Goal: Task Accomplishment & Management: Manage account settings

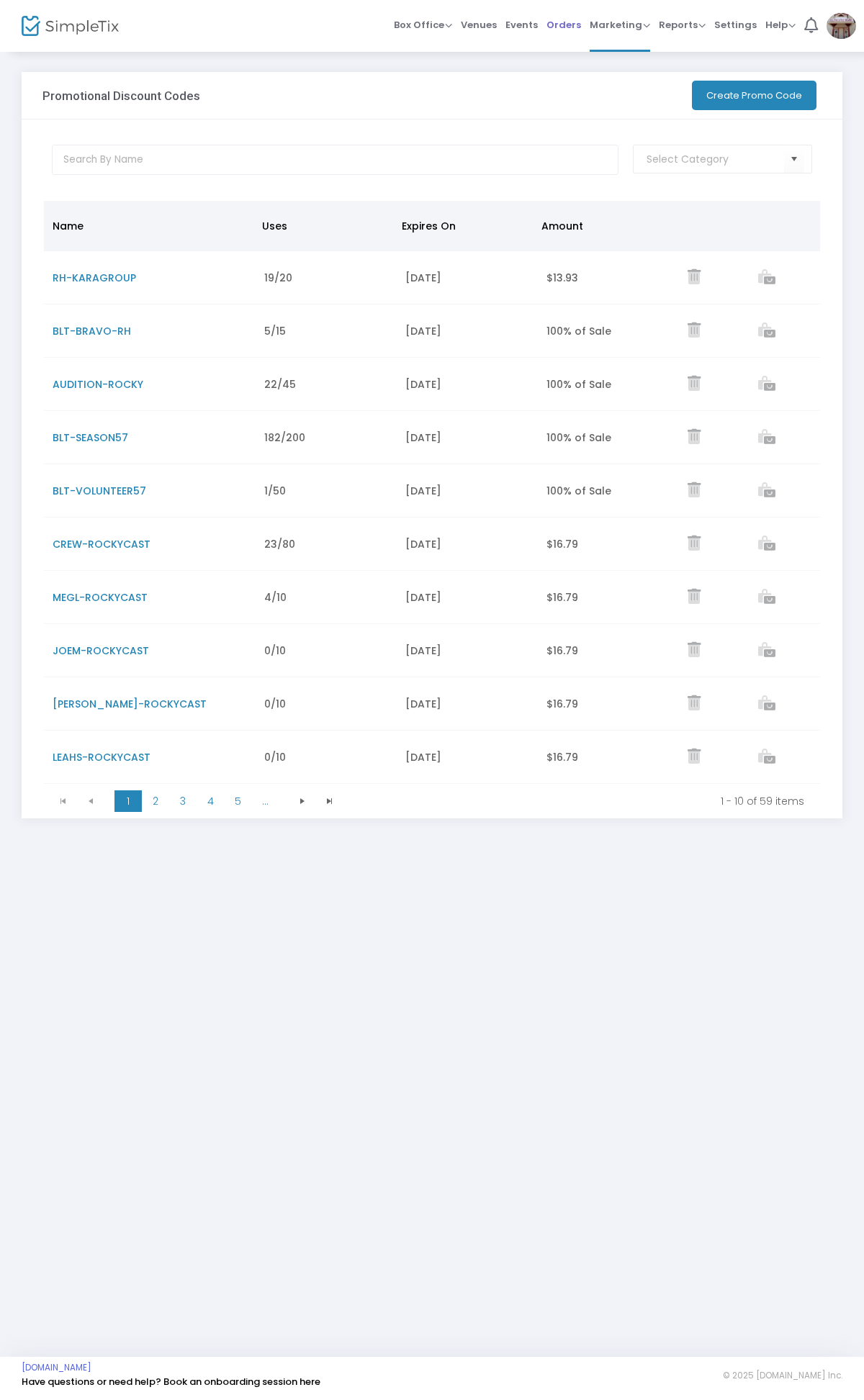
click at [559, 30] on span "Orders" at bounding box center [564, 25] width 35 height 36
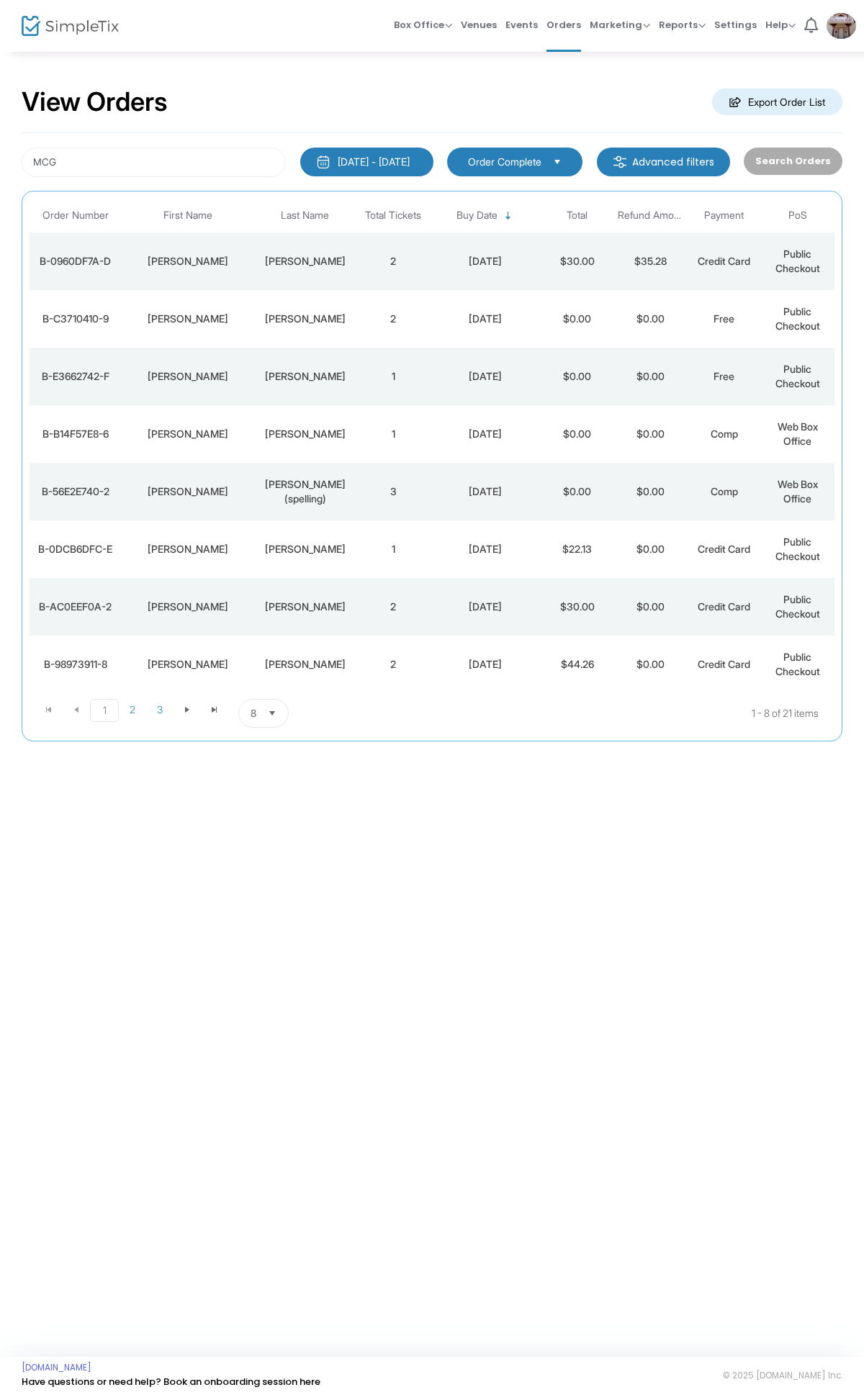
click at [131, 166] on body "Processing... please wait Box Office Sell Tickets Bookings Sell Season Pass Ven…" at bounding box center [432, 700] width 864 height 1400
drag, startPoint x: 105, startPoint y: 162, endPoint x: 31, endPoint y: 150, distance: 75.0
click at [31, 150] on input "MCG" at bounding box center [154, 162] width 265 height 30
type input "turn"
click at [358, 317] on td "5" at bounding box center [393, 319] width 74 height 58
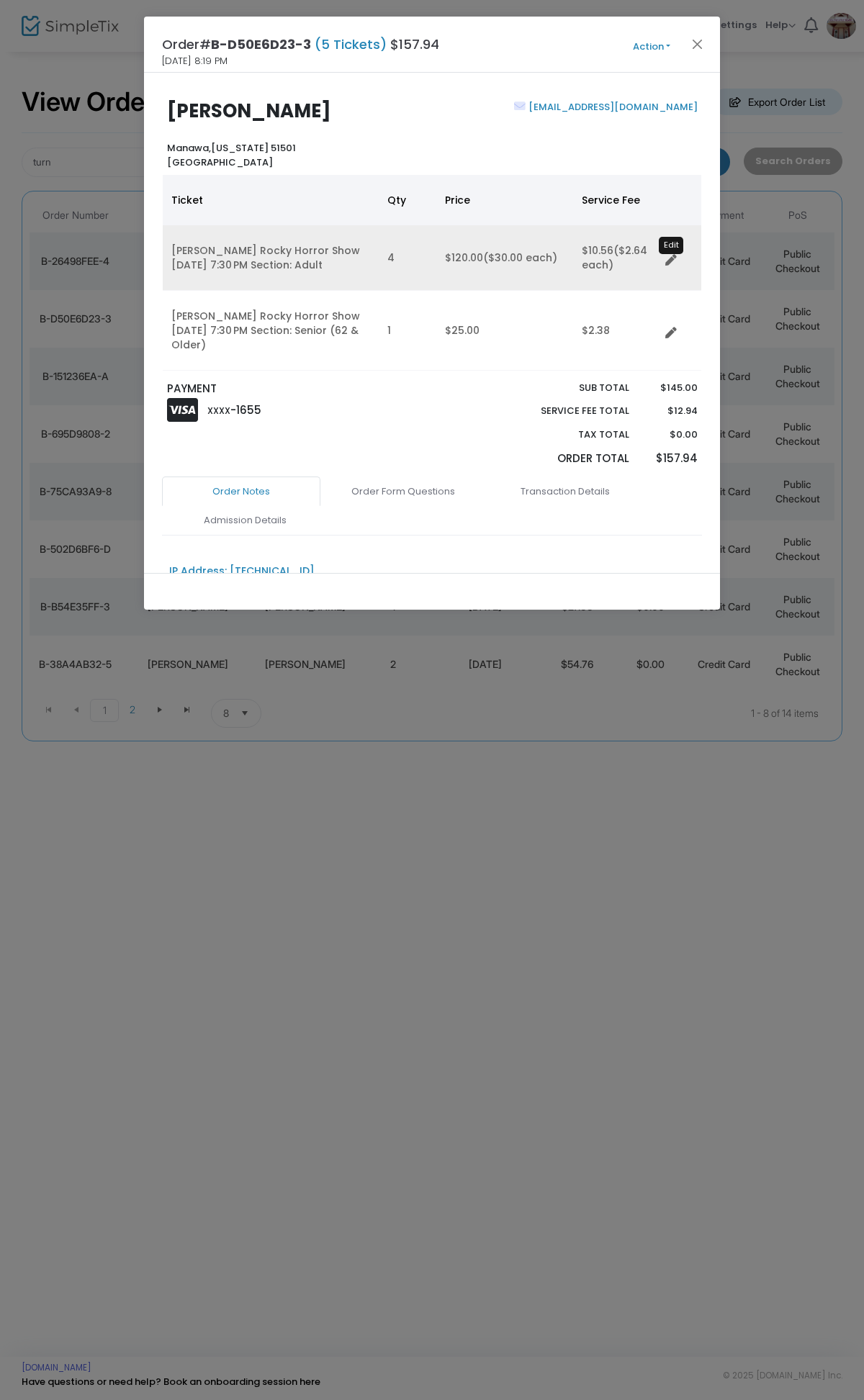
click at [674, 257] on icon "Data table" at bounding box center [671, 261] width 12 height 12
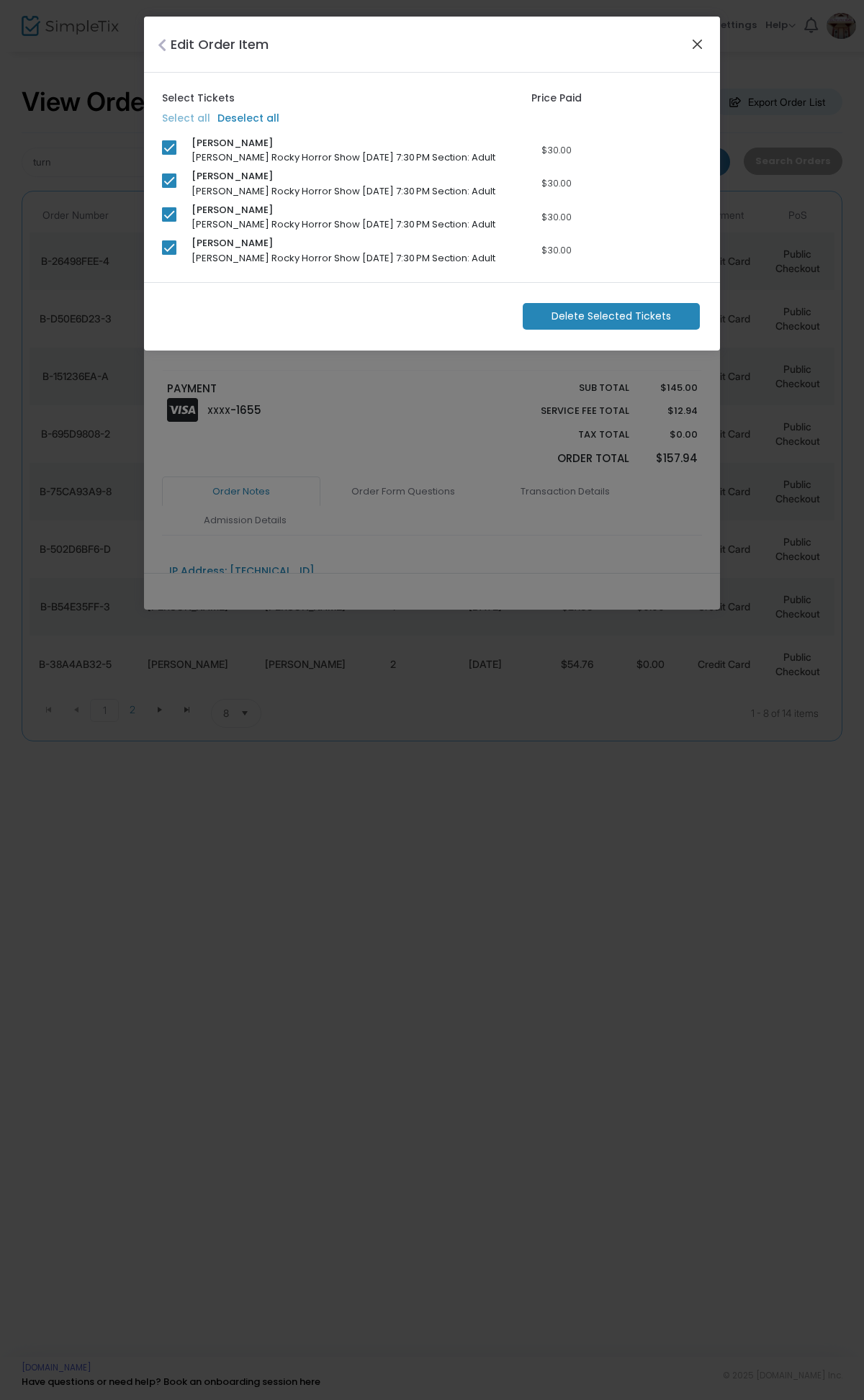
click at [694, 48] on button "Close" at bounding box center [698, 44] width 19 height 19
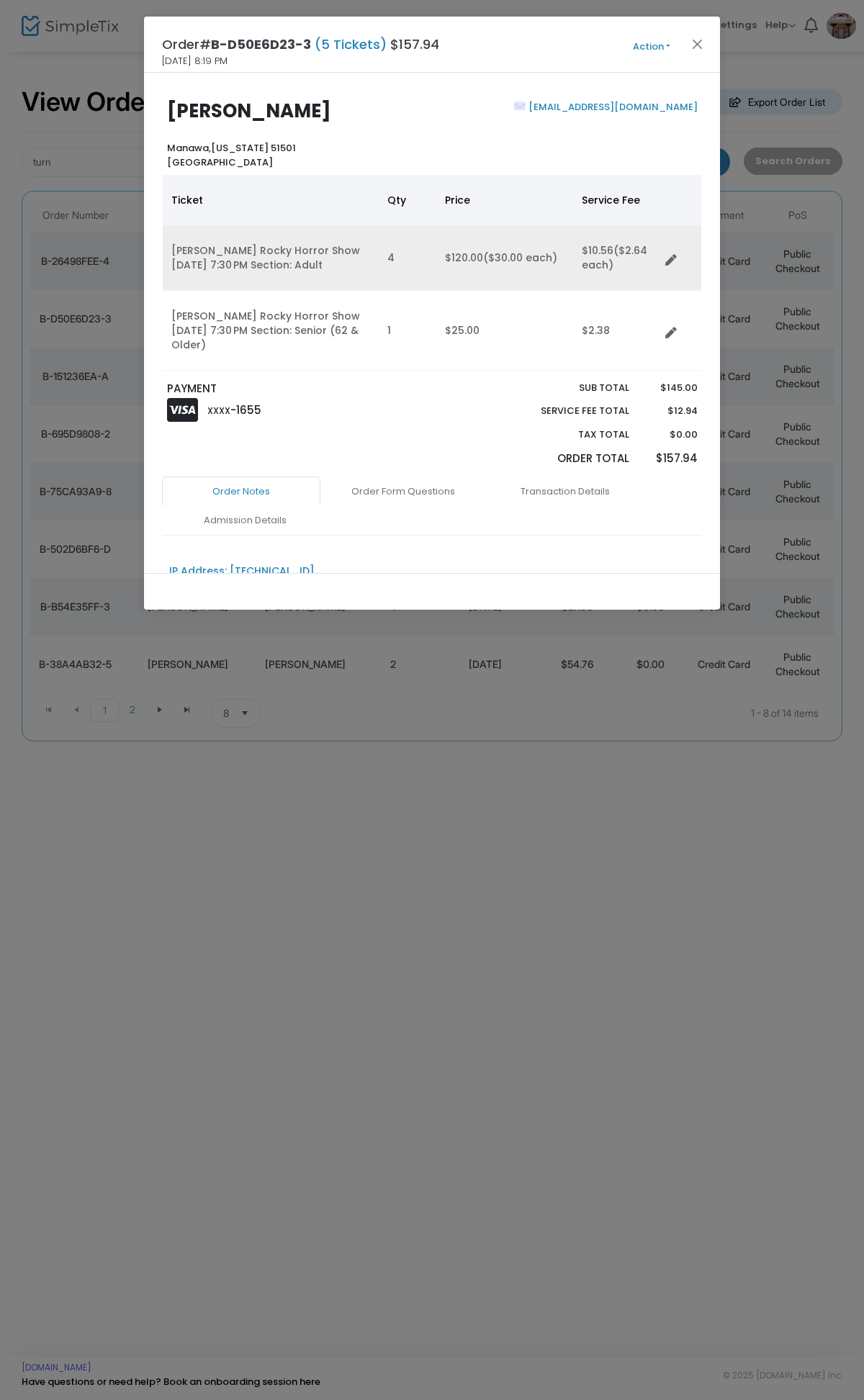
click at [670, 256] on icon "Data table" at bounding box center [671, 261] width 12 height 12
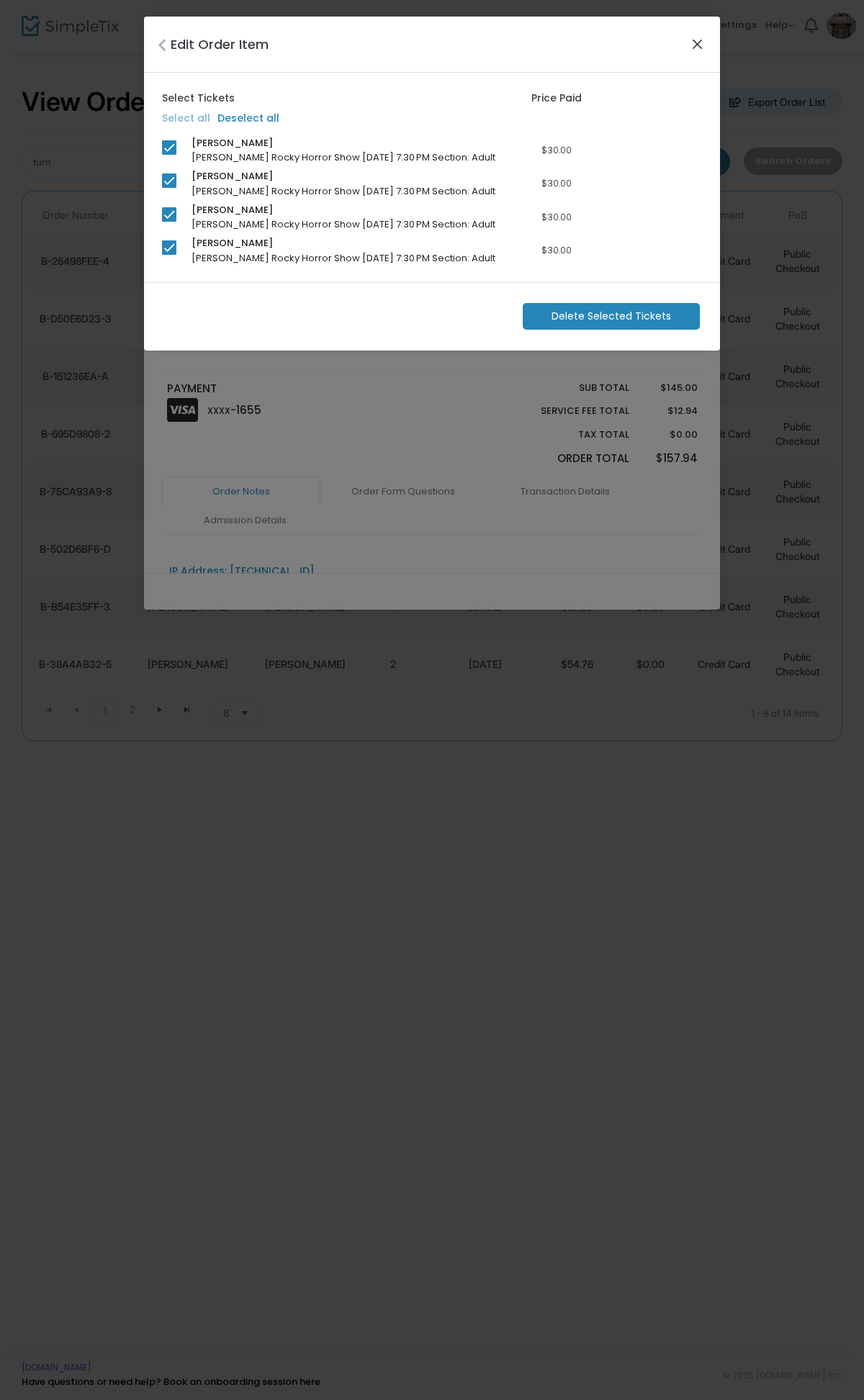
click at [702, 37] on button "Close" at bounding box center [698, 44] width 19 height 19
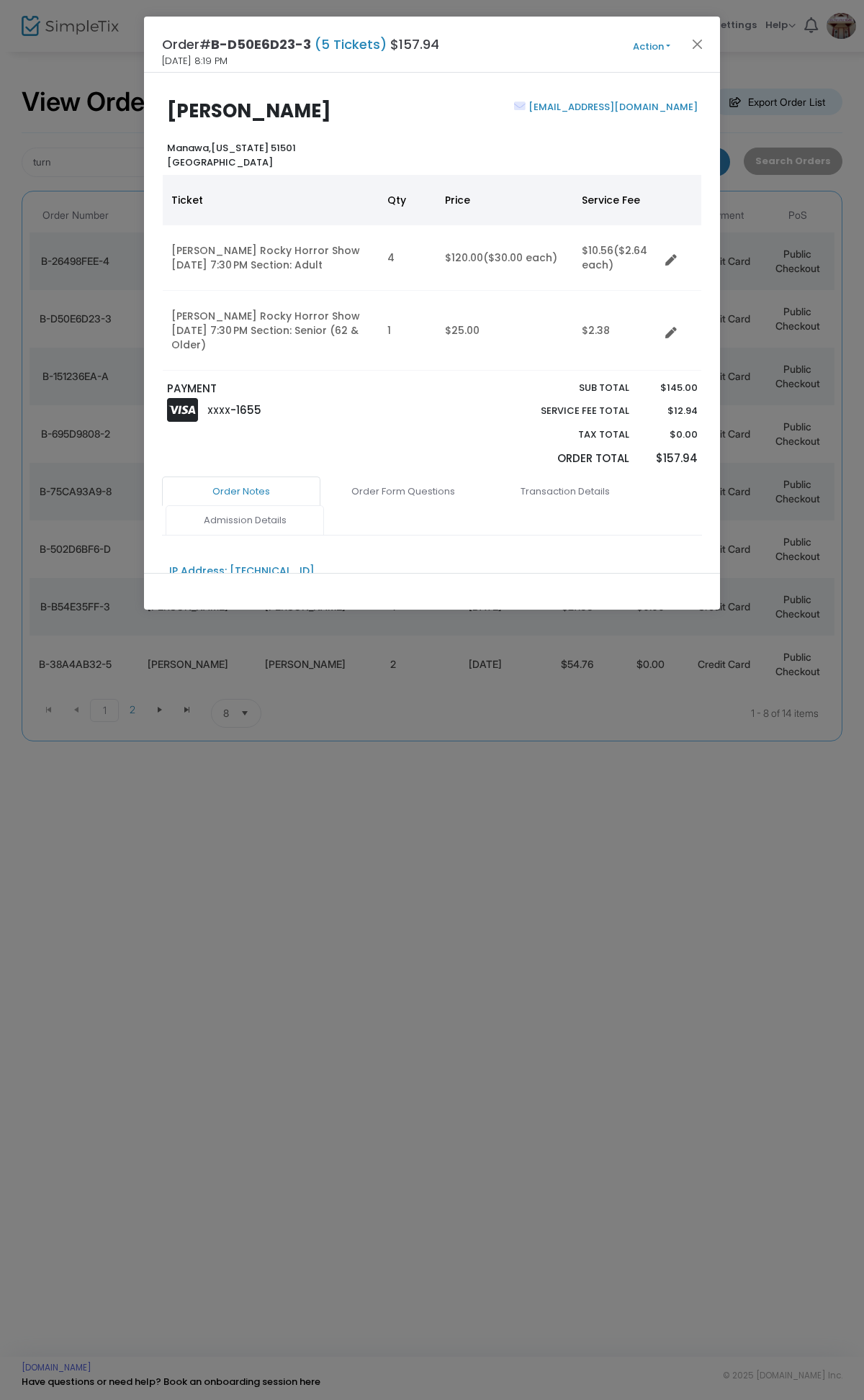
click at [247, 517] on link "Admission Details" at bounding box center [245, 521] width 158 height 31
click at [238, 493] on link "Order Notes" at bounding box center [241, 492] width 158 height 31
click at [677, 329] on link "Data table" at bounding box center [675, 330] width 14 height 14
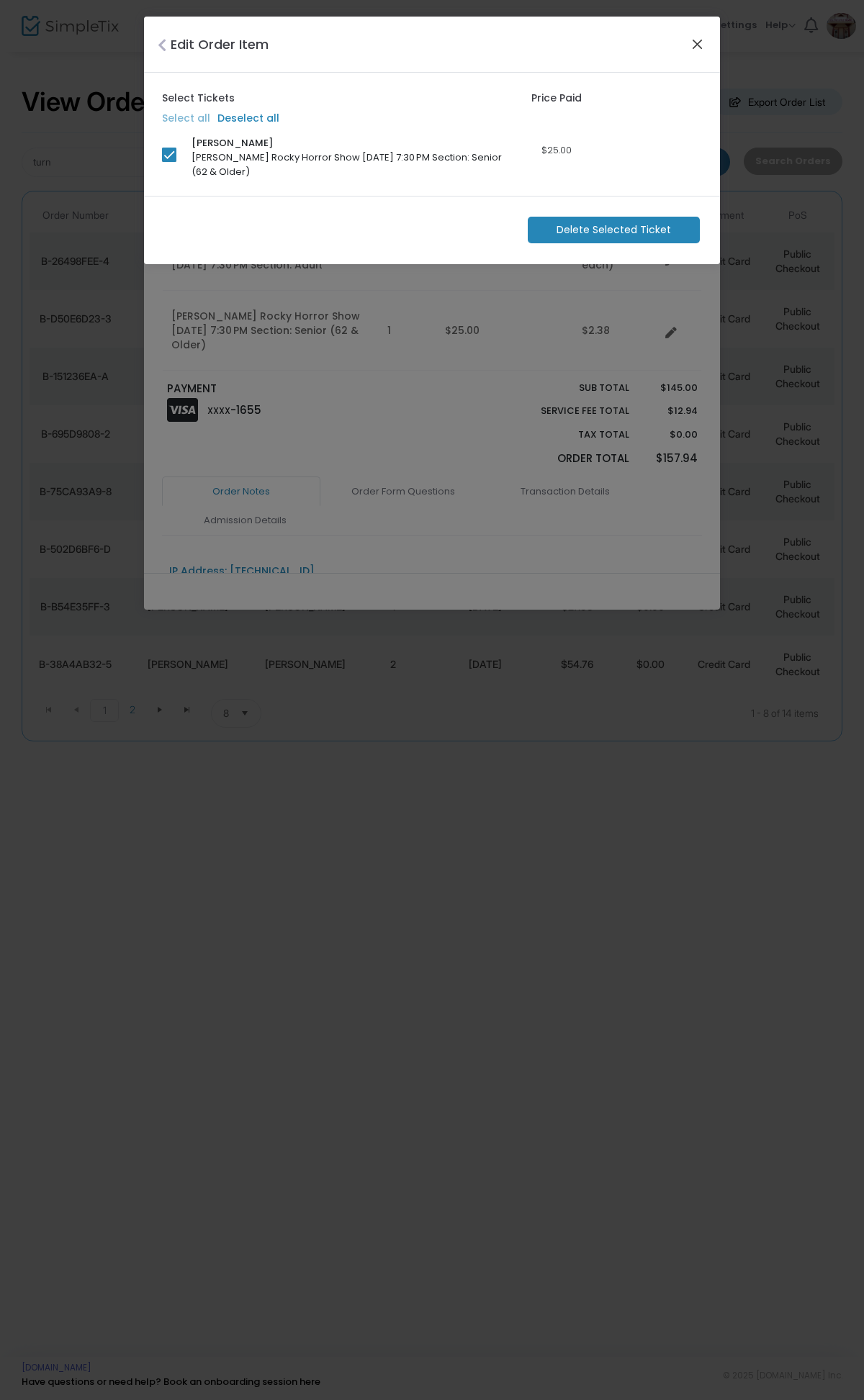
click at [697, 38] on button "Close" at bounding box center [698, 44] width 19 height 19
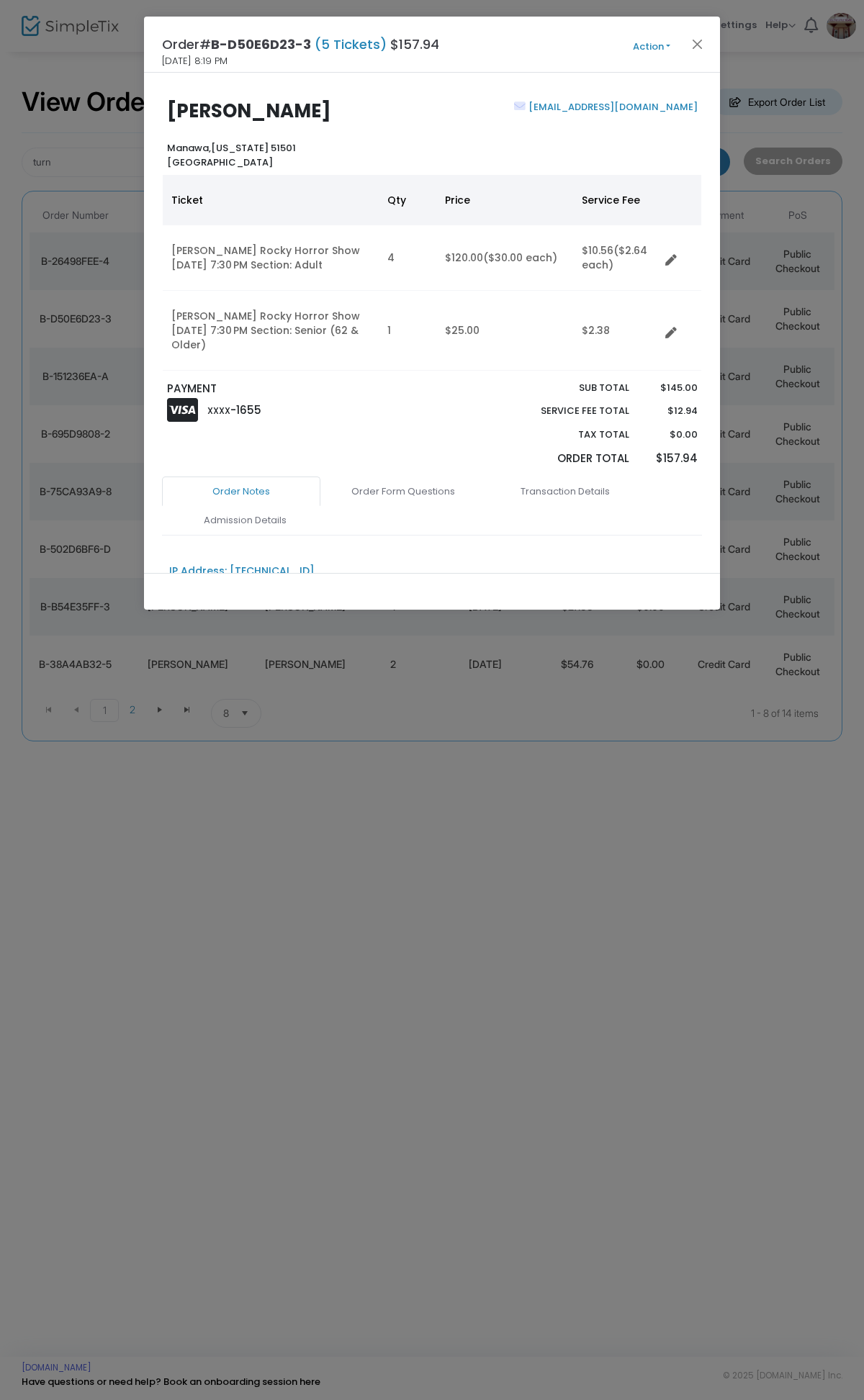
click at [481, 143] on div "[EMAIL_ADDRESS][DOMAIN_NAME]" at bounding box center [568, 134] width 272 height 69
click at [653, 45] on button "Action" at bounding box center [651, 47] width 86 height 16
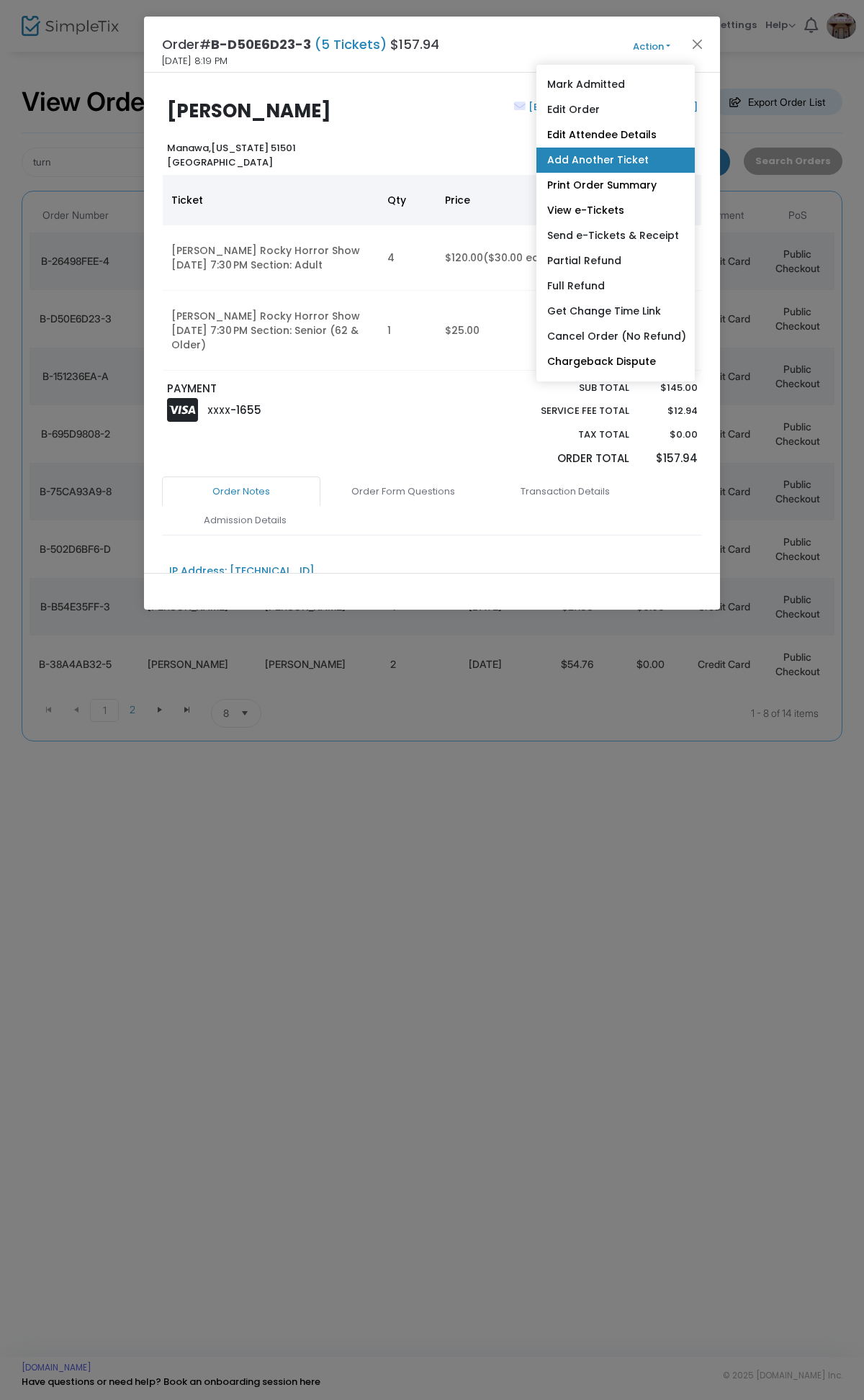
click at [602, 149] on link "Add Another Ticket" at bounding box center [615, 160] width 158 height 25
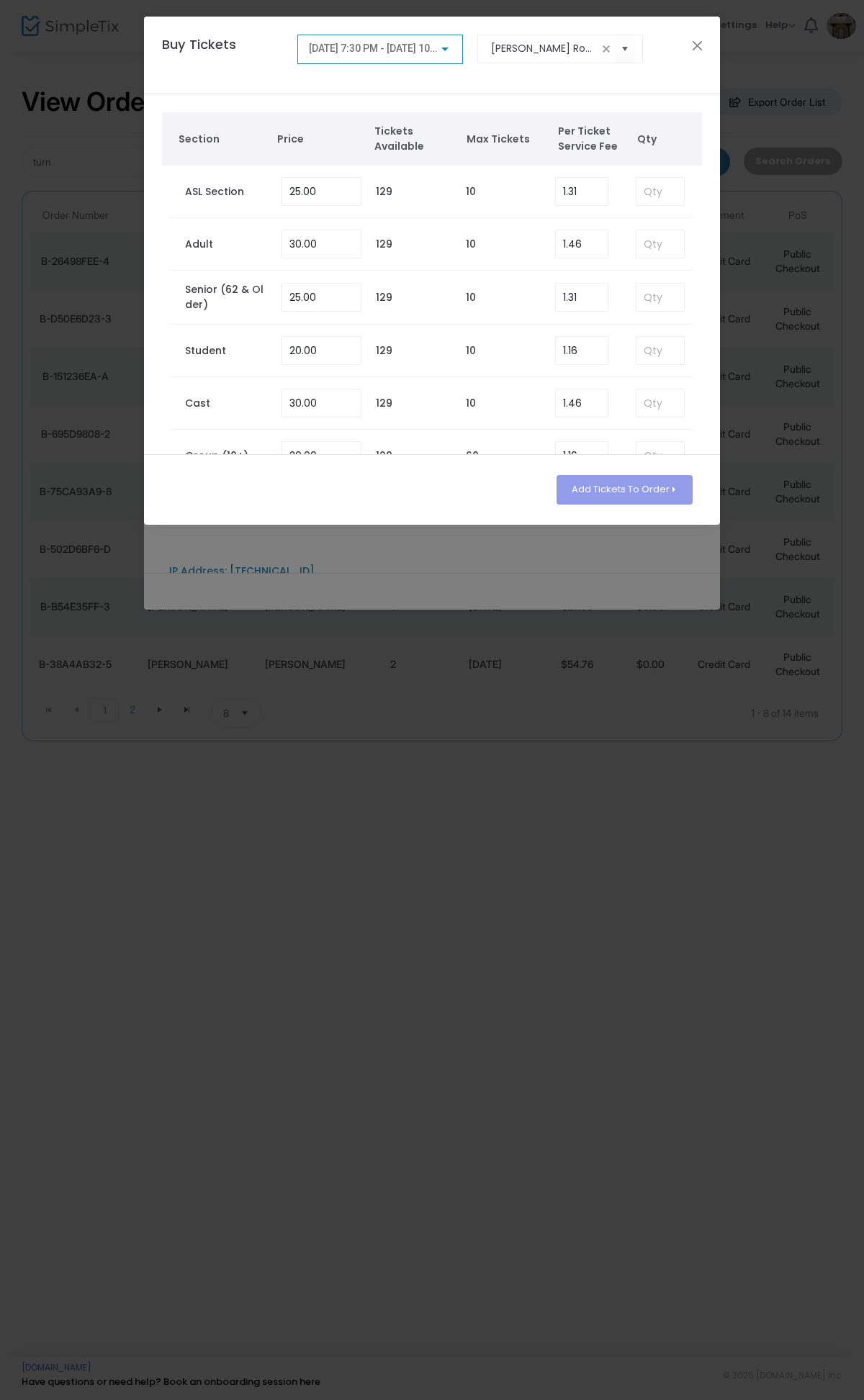
click at [373, 48] on span "[DATE] 7:30 PM - [DATE] 10:00 PM" at bounding box center [385, 48] width 152 height 12
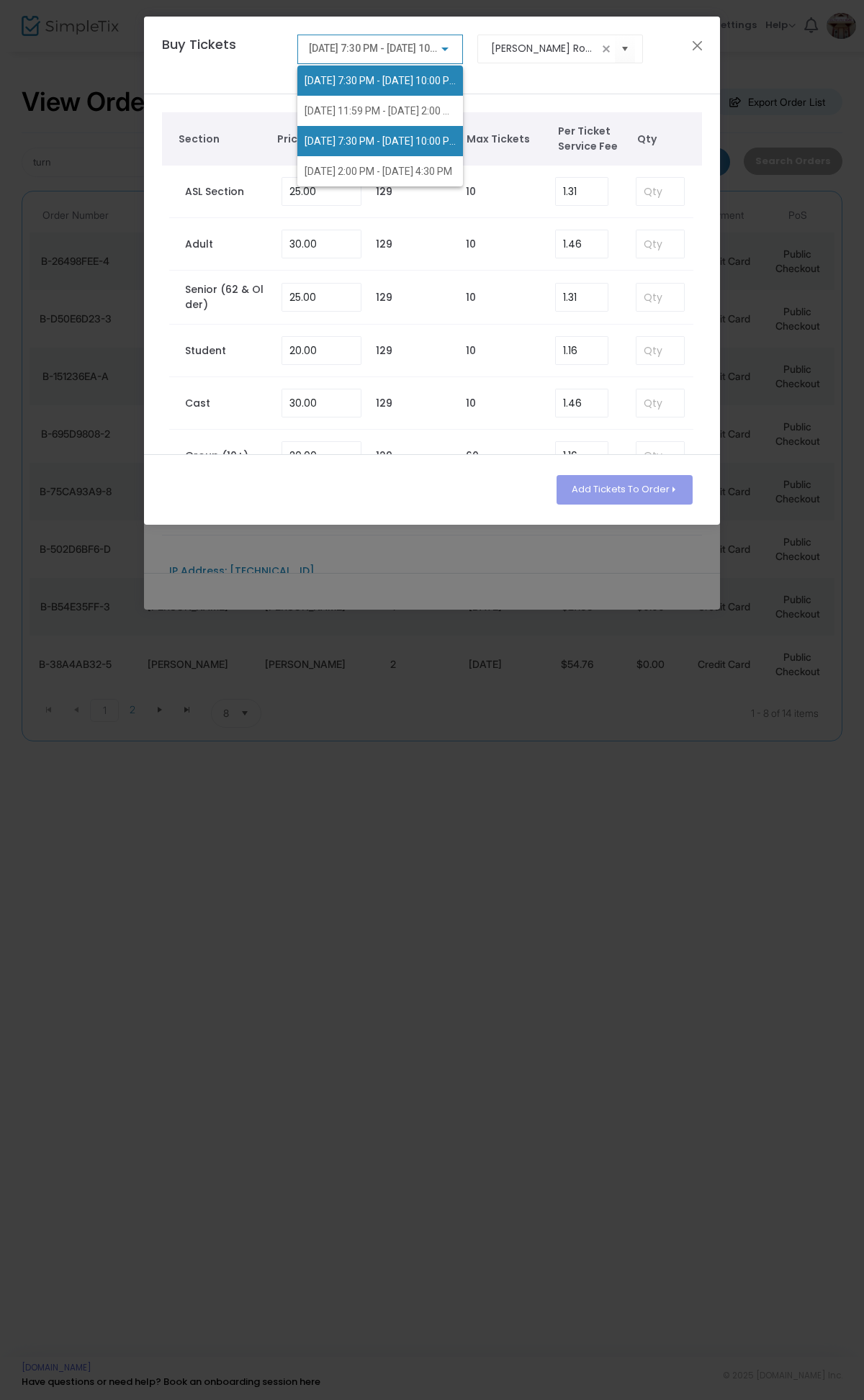
click at [361, 135] on span "[DATE] 7:30 PM - [DATE] 10:00 PM" at bounding box center [382, 141] width 153 height 12
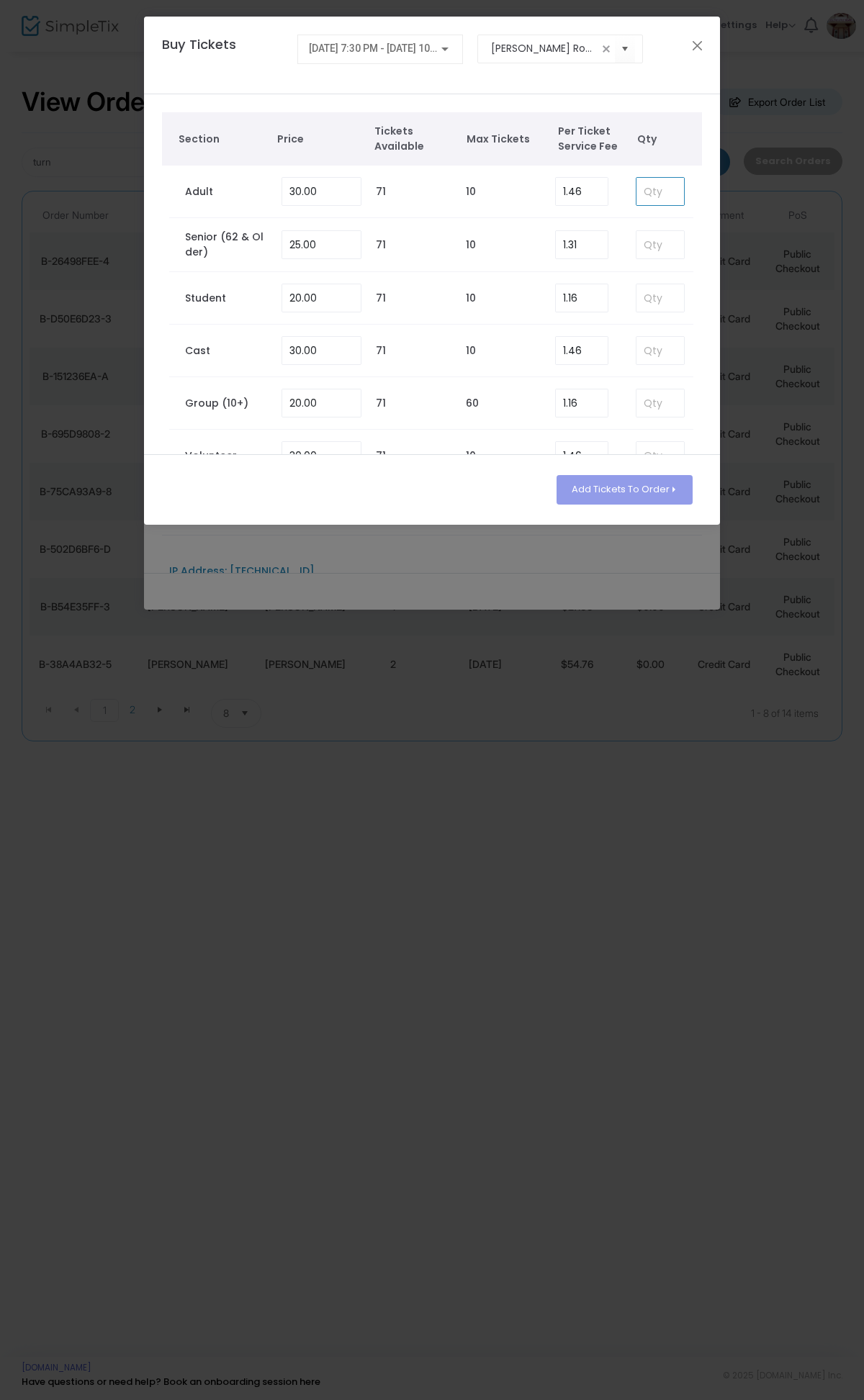
click at [642, 188] on input at bounding box center [661, 191] width 48 height 28
type input "4"
click at [651, 262] on td at bounding box center [657, 245] width 72 height 54
click at [648, 249] on input at bounding box center [661, 245] width 48 height 28
type input "1"
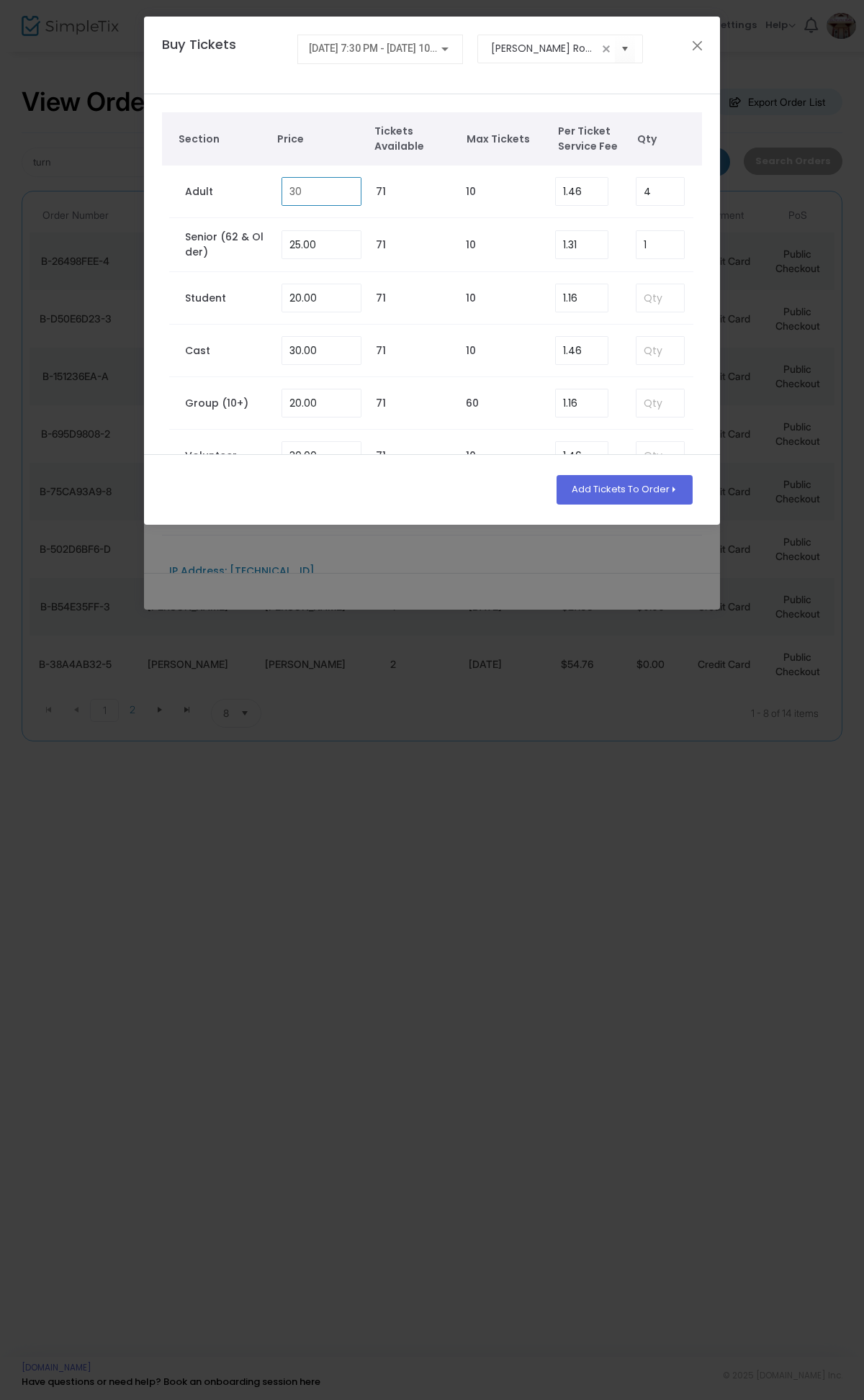
click at [325, 192] on input "30" at bounding box center [321, 191] width 79 height 28
type input "0.00"
click at [333, 244] on input "25" at bounding box center [321, 245] width 79 height 28
type input "0.00"
drag, startPoint x: 594, startPoint y: 187, endPoint x: 579, endPoint y: 203, distance: 21.9
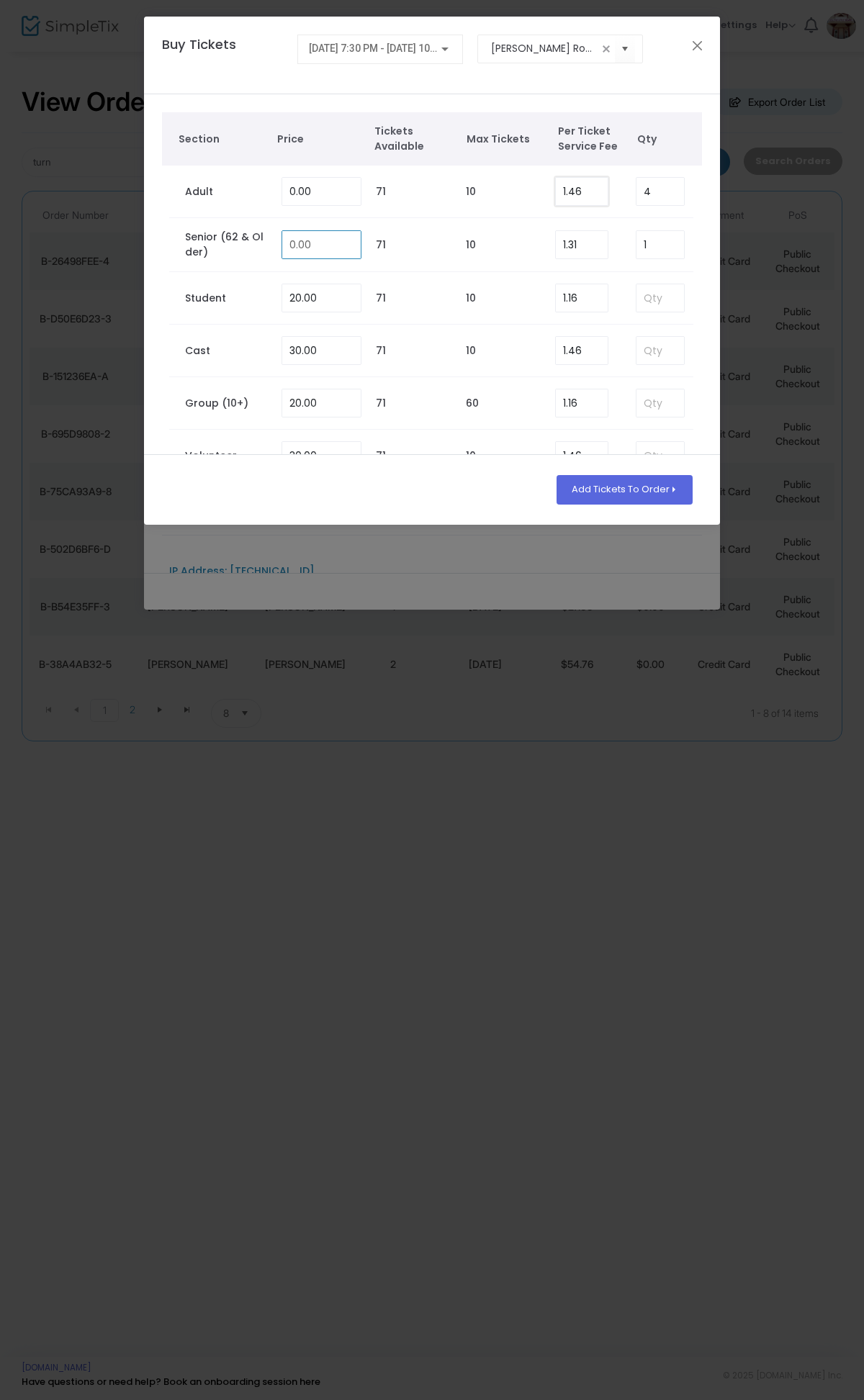
click at [592, 187] on input "1.46" at bounding box center [582, 191] width 52 height 28
type input "0.00"
click at [571, 233] on input "1.31" at bounding box center [582, 245] width 52 height 28
type input "0.00"
click at [655, 496] on button "Add Tickets To Order" at bounding box center [624, 489] width 136 height 29
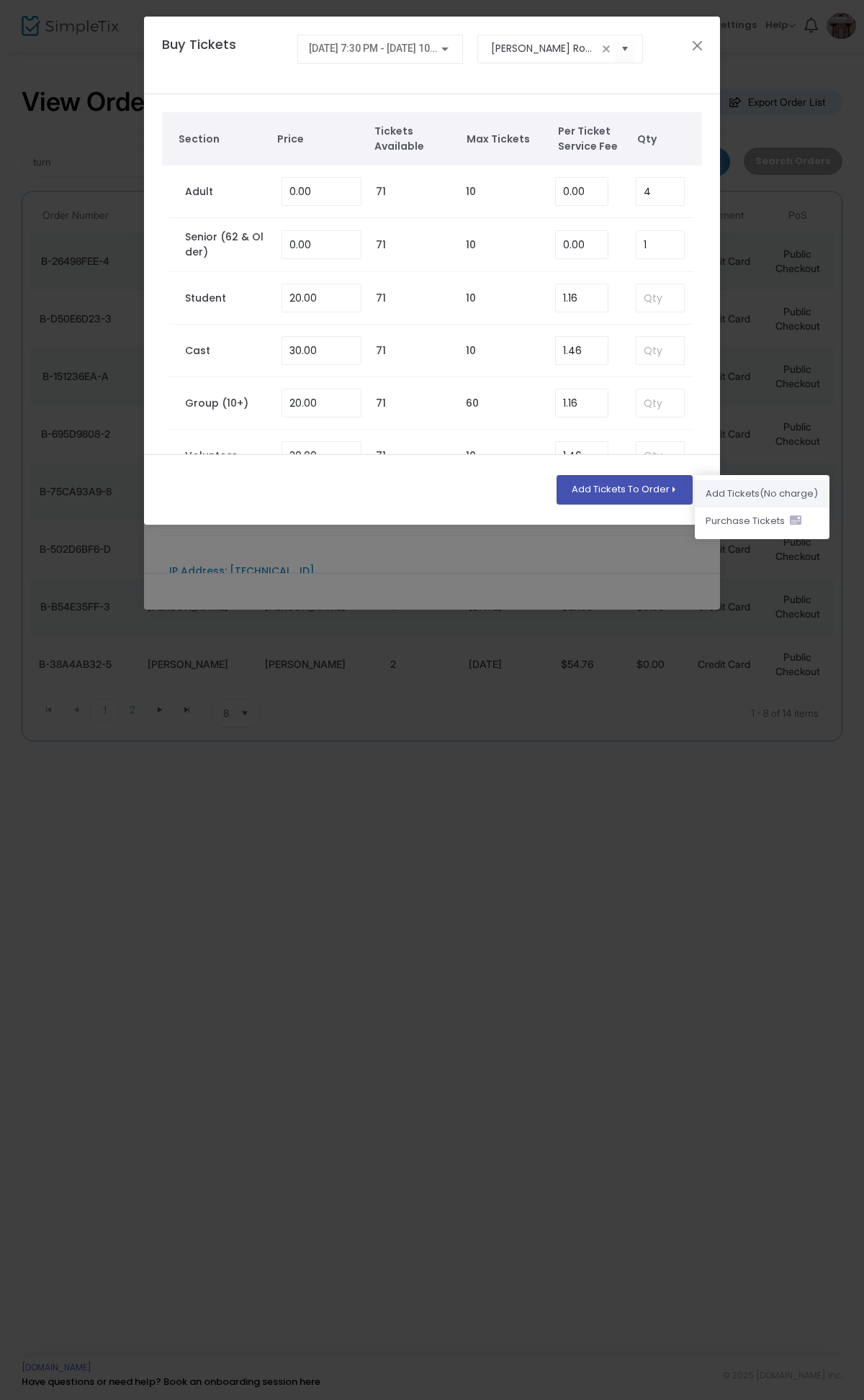
click at [703, 493] on li "Add Ticket s (No charge)" at bounding box center [761, 494] width 134 height 28
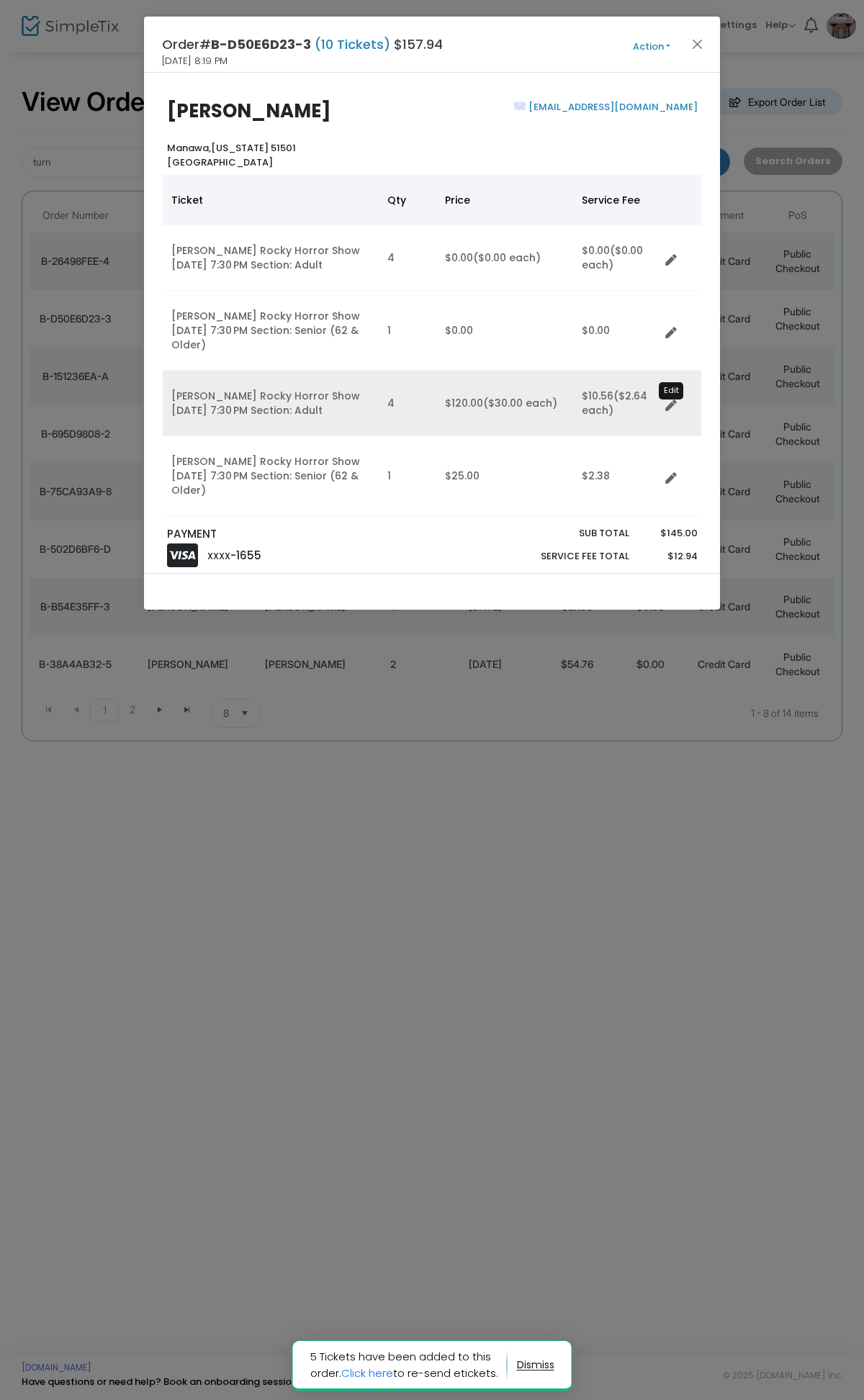
click at [672, 401] on icon "Data table" at bounding box center [671, 406] width 12 height 12
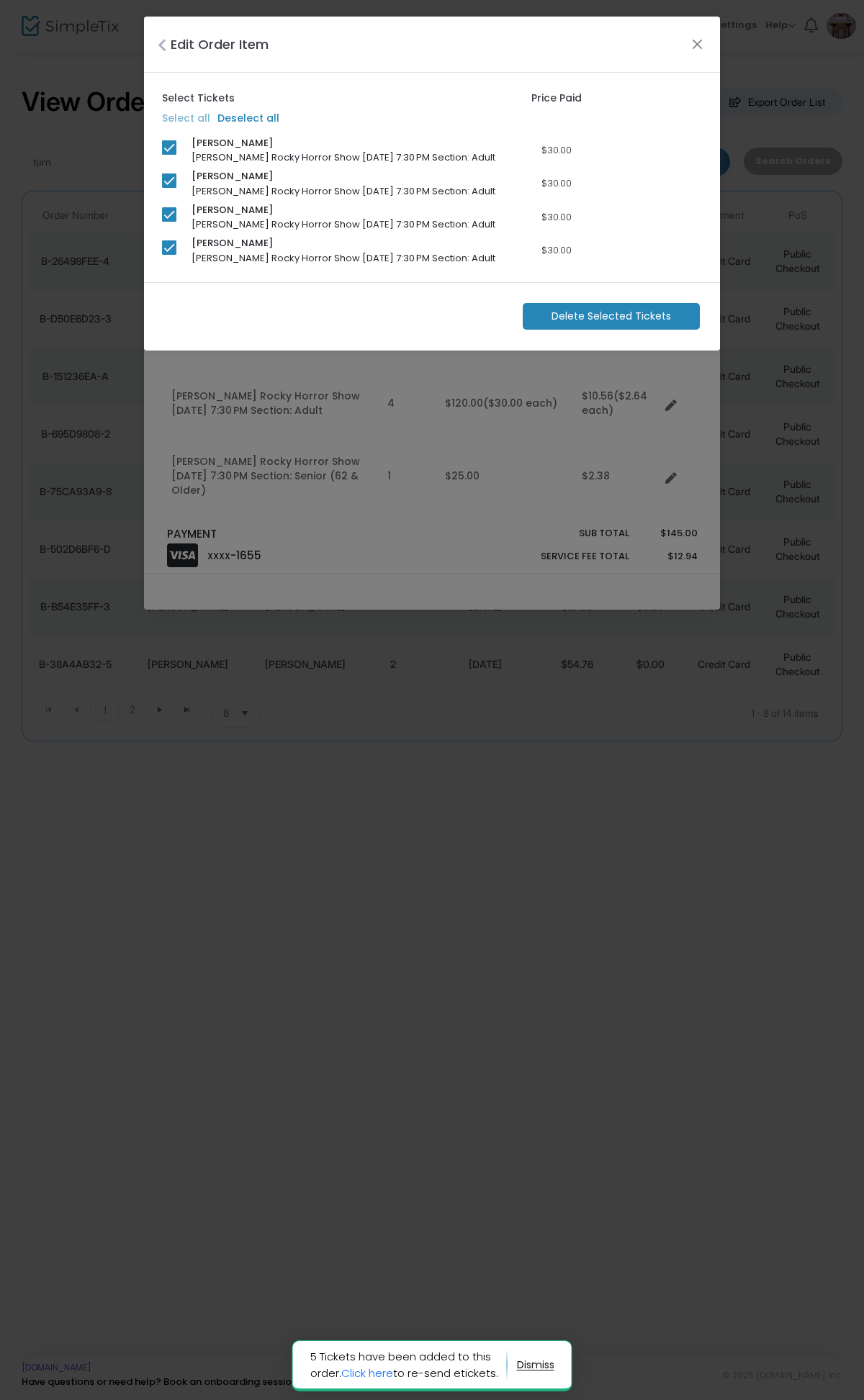
click at [608, 317] on span "Delete Selected Tickets" at bounding box center [611, 316] width 120 height 15
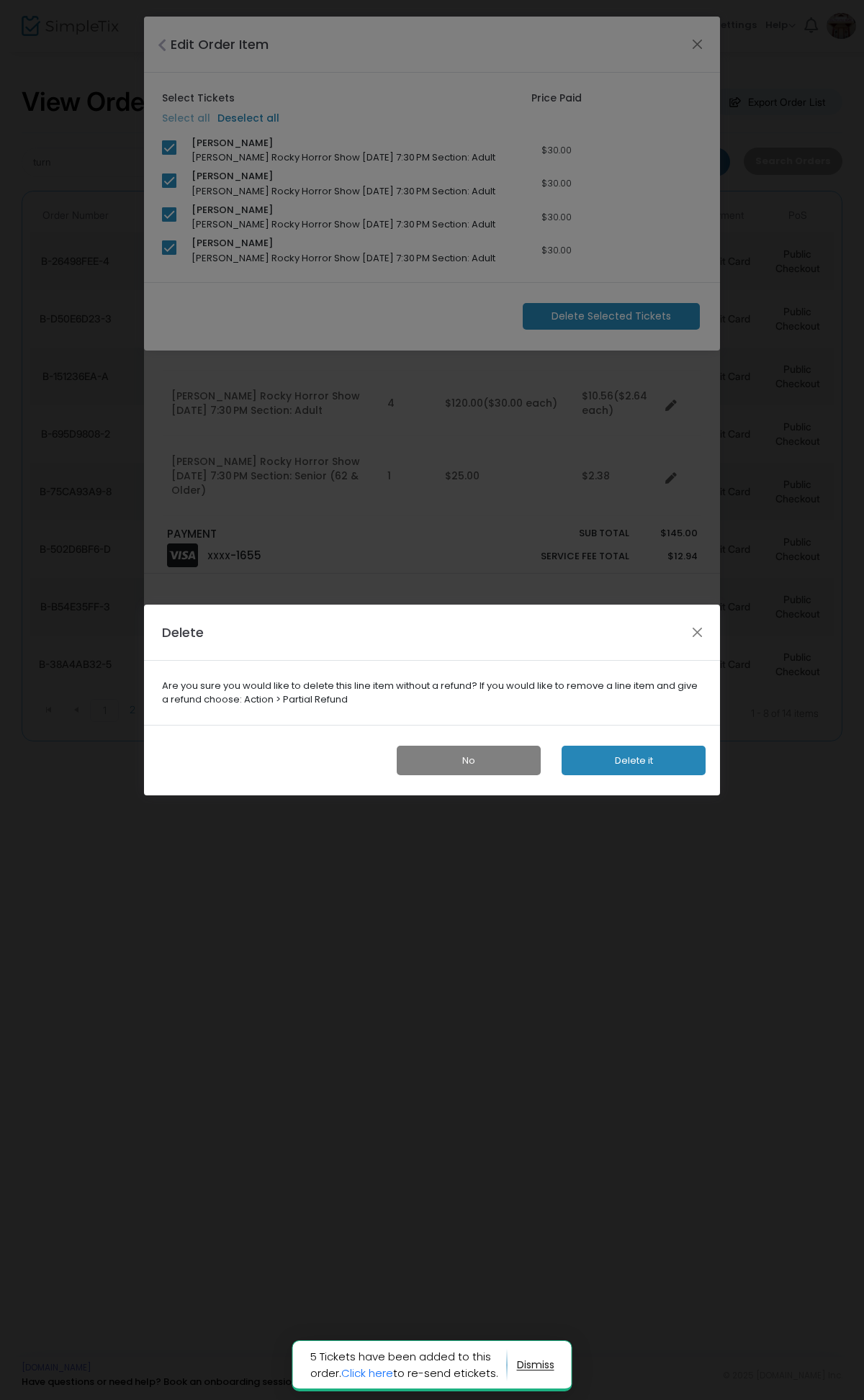
click at [631, 753] on button "Delete it" at bounding box center [634, 760] width 144 height 30
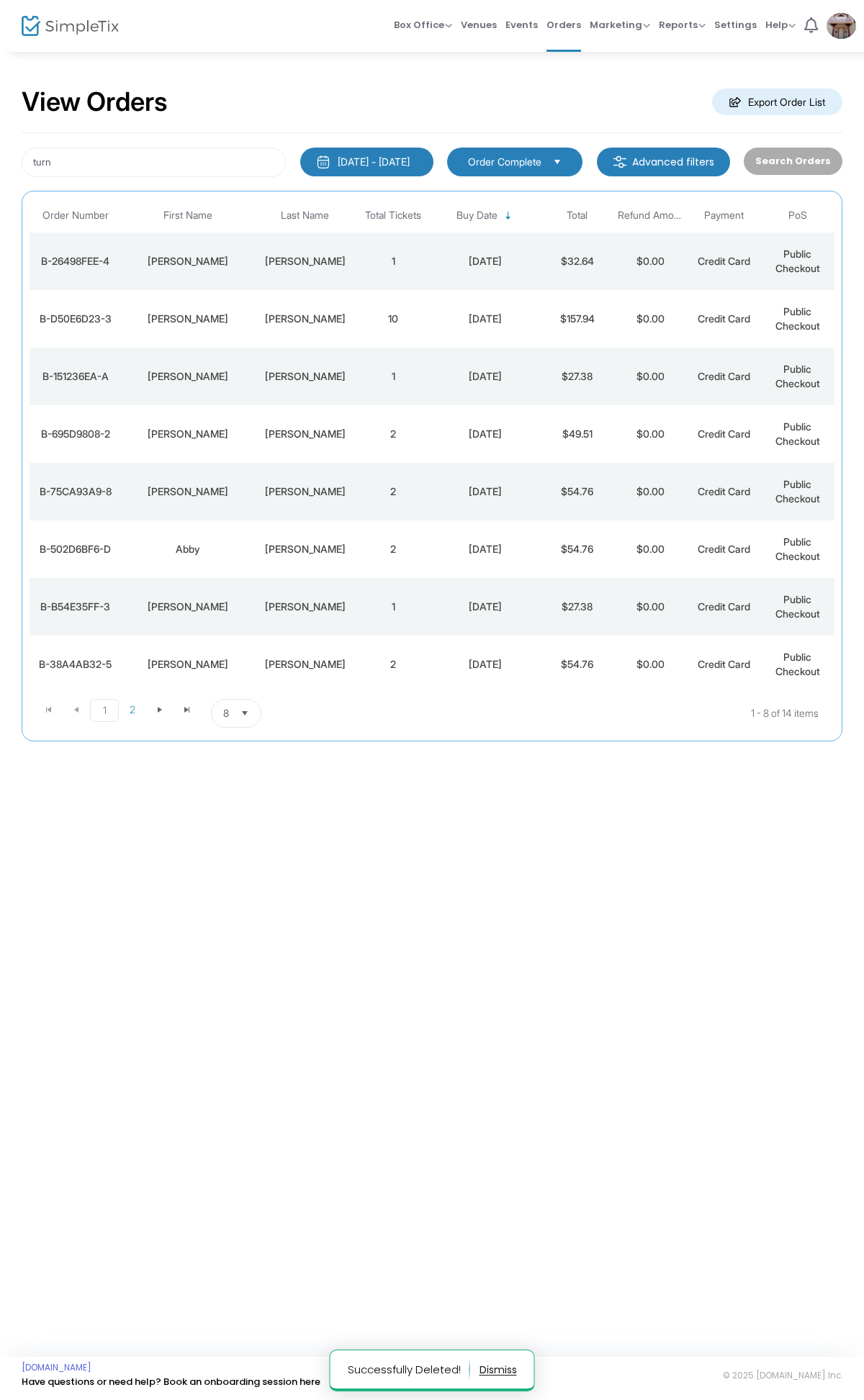
click at [409, 319] on td "10" at bounding box center [393, 319] width 74 height 58
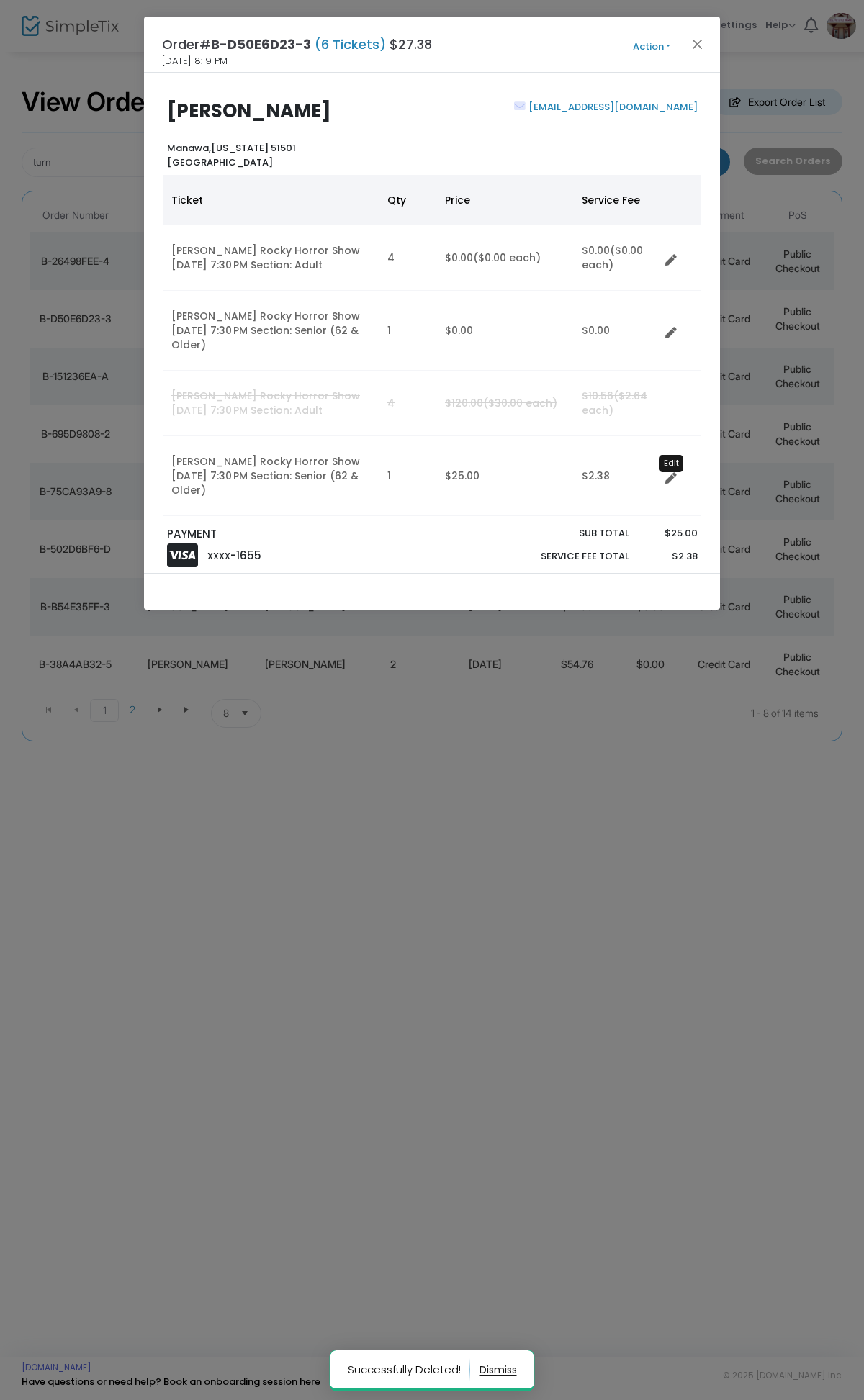
click at [674, 480] on icon "Data table" at bounding box center [671, 478] width 12 height 12
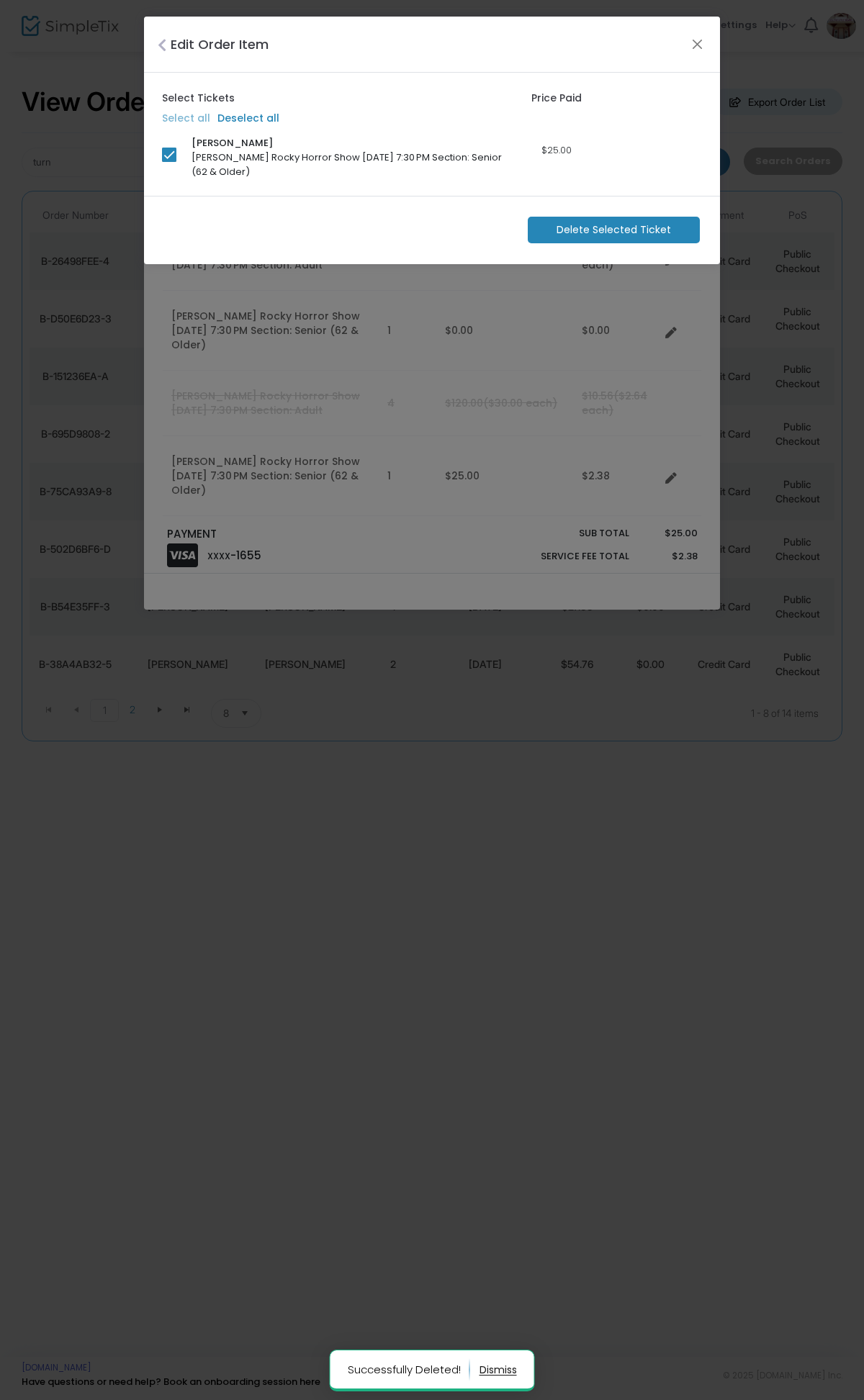
click at [594, 234] on span "Delete Selected Ticket" at bounding box center [613, 230] width 114 height 15
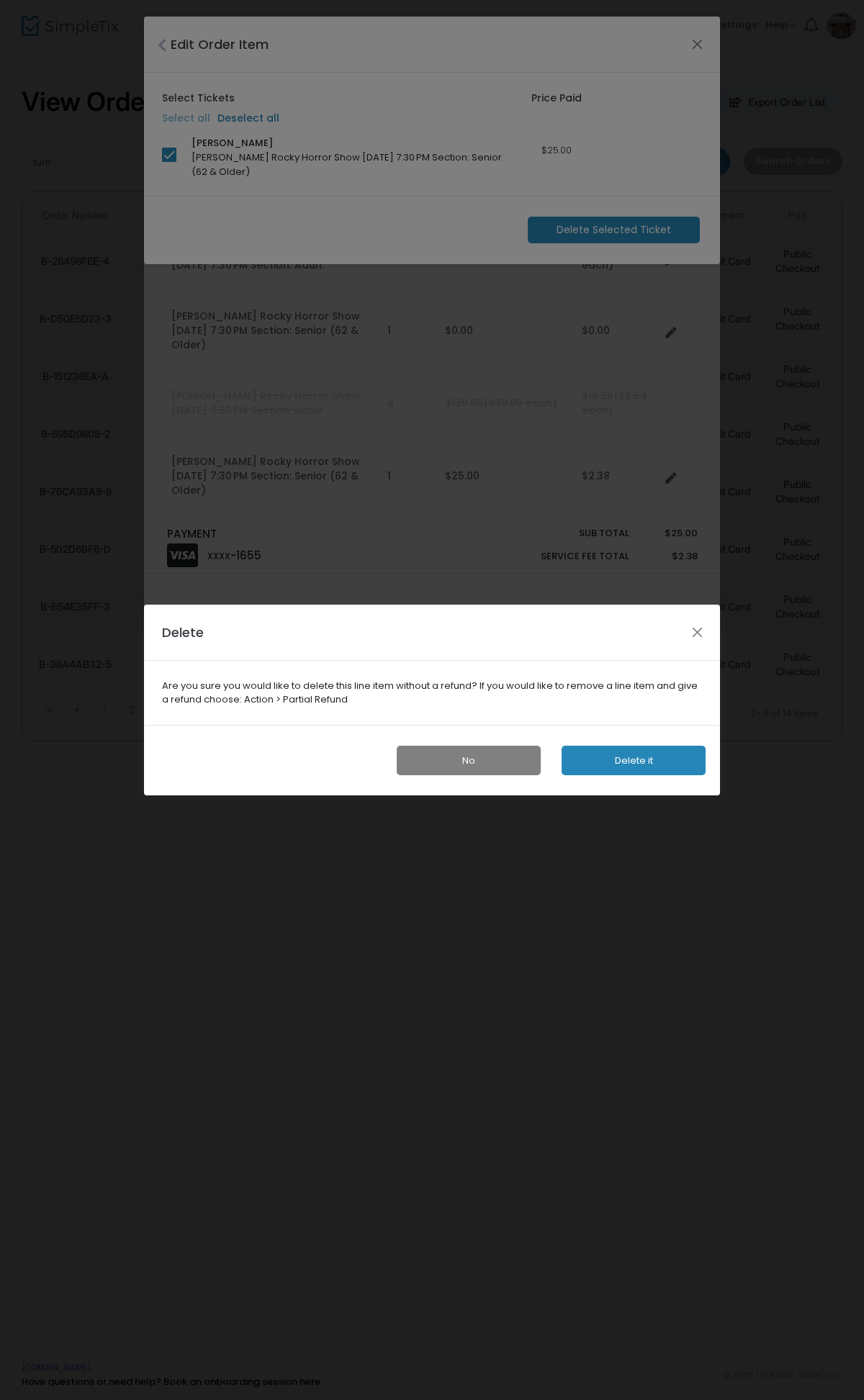
click at [649, 767] on button "Delete it" at bounding box center [634, 760] width 144 height 30
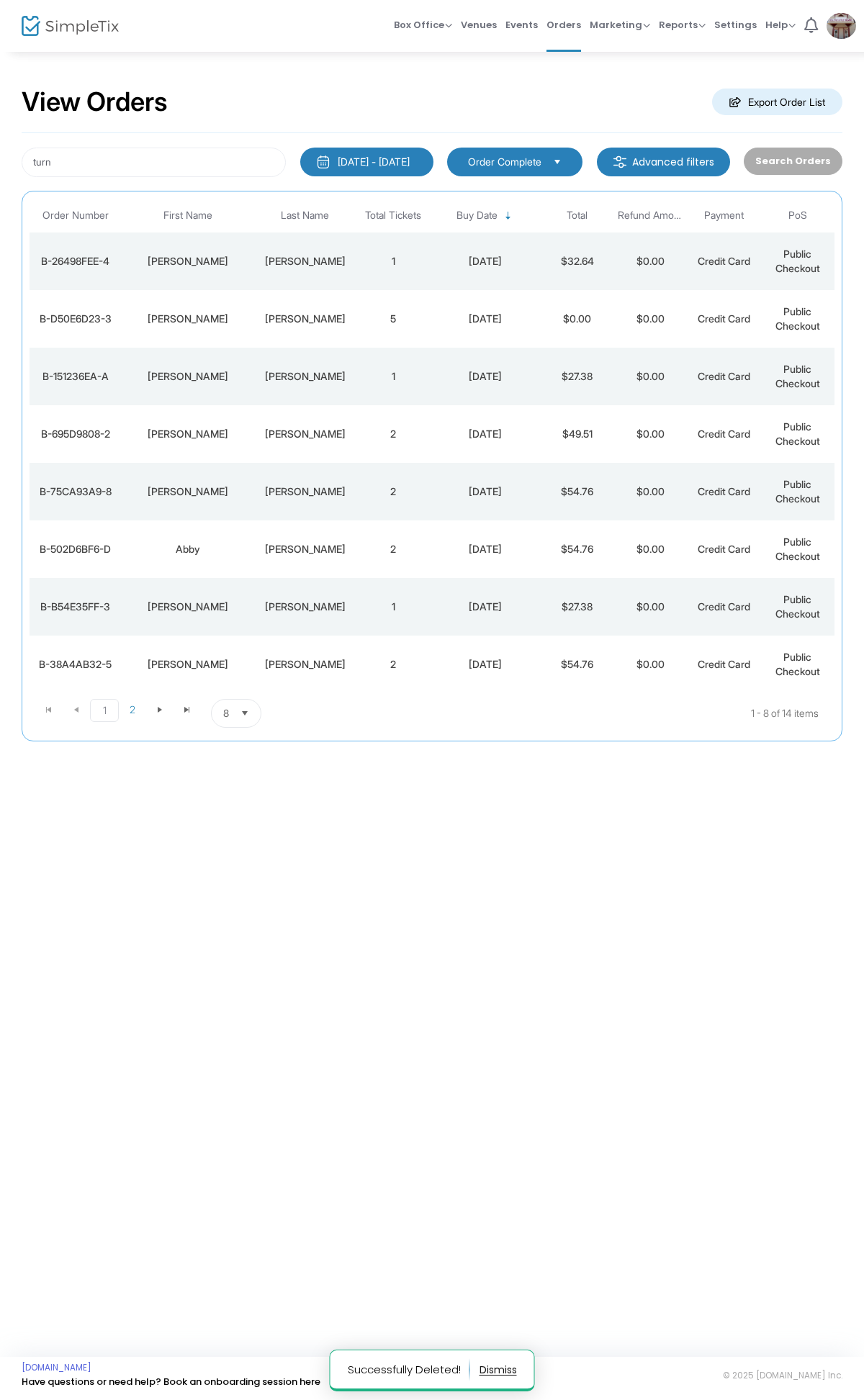
click at [443, 305] on td "[DATE]" at bounding box center [484, 319] width 110 height 58
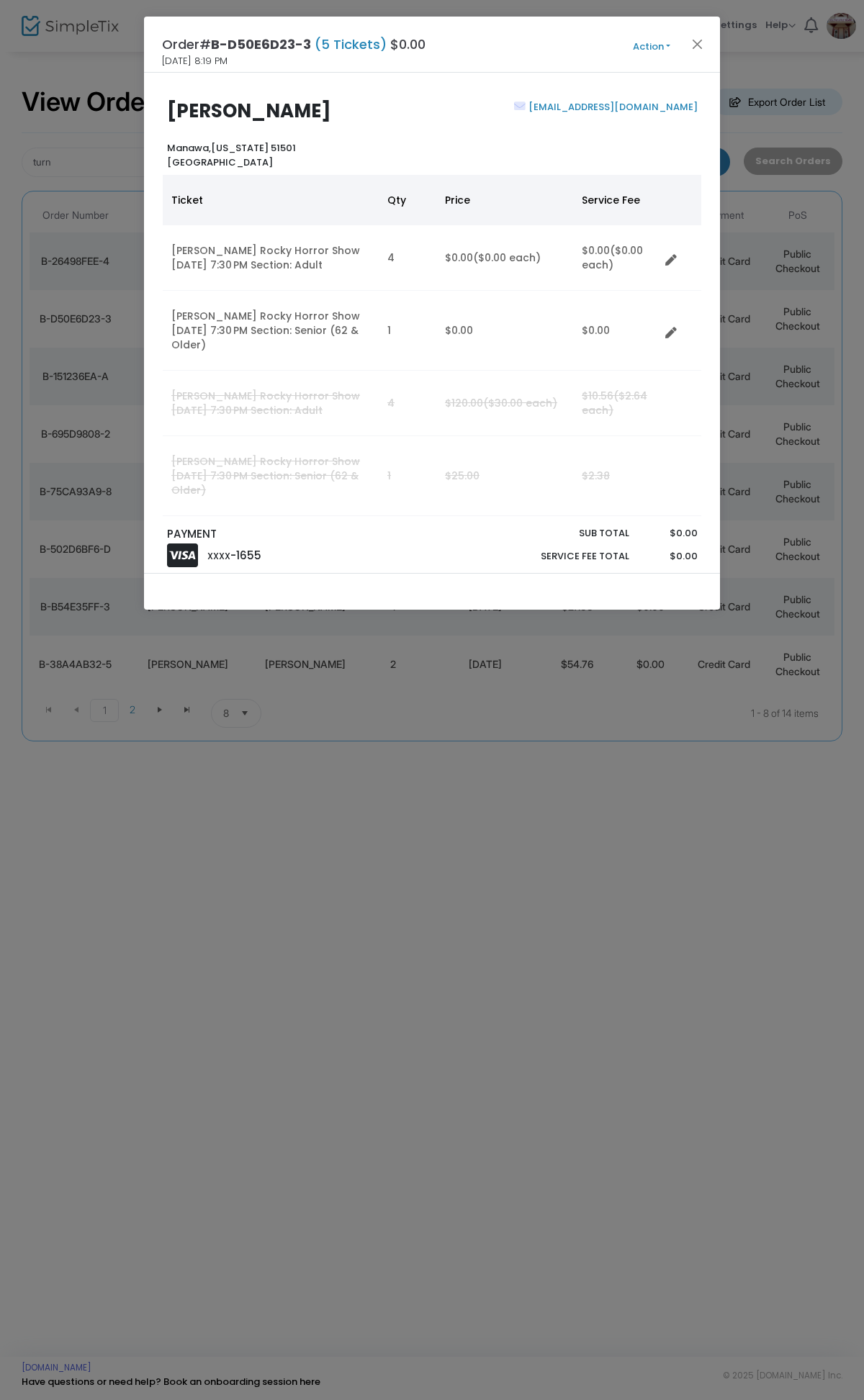
click at [502, 106] on div "[EMAIL_ADDRESS][DOMAIN_NAME]" at bounding box center [568, 134] width 272 height 69
click at [695, 46] on button "Close" at bounding box center [698, 44] width 19 height 19
